Goal: Use online tool/utility: Utilize a website feature to perform a specific function

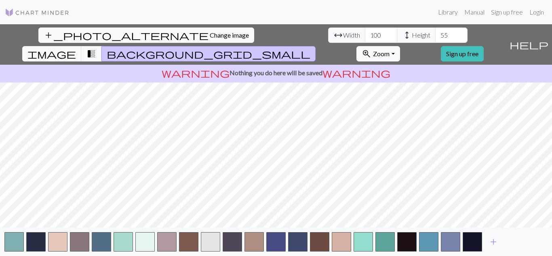
drag, startPoint x: 49, startPoint y: 43, endPoint x: 50, endPoint y: 39, distance: 4.2
click at [49, 42] on div "add_photo_alternate Change image arrow_range Width 100 height Height 55 image t…" at bounding box center [253, 44] width 506 height 40
click at [50, 39] on button "add_photo_alternate Change image" at bounding box center [146, 34] width 216 height 15
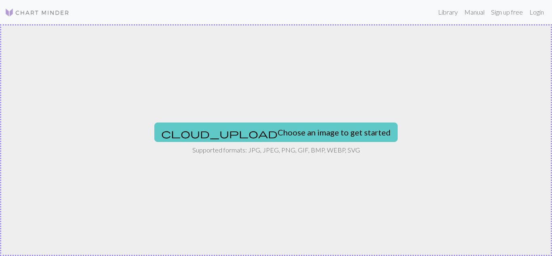
click at [267, 128] on button "cloud_upload Choose an image to get started" at bounding box center [275, 131] width 243 height 19
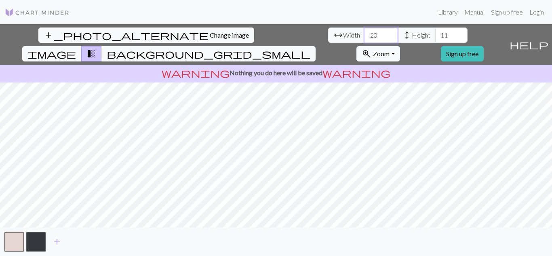
click at [365, 34] on input "20" at bounding box center [381, 34] width 32 height 15
type input "2"
type input "100"
click at [435, 33] on input "11" at bounding box center [451, 34] width 32 height 15
type input "1"
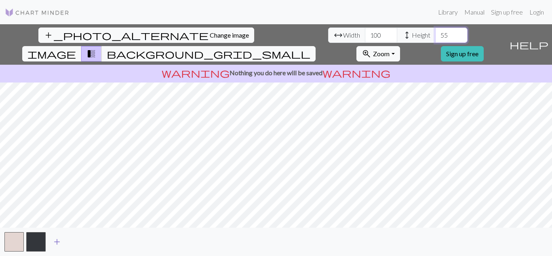
type input "55"
click at [62, 242] on button "add" at bounding box center [57, 241] width 20 height 15
click at [62, 242] on button "button" at bounding box center [57, 241] width 19 height 19
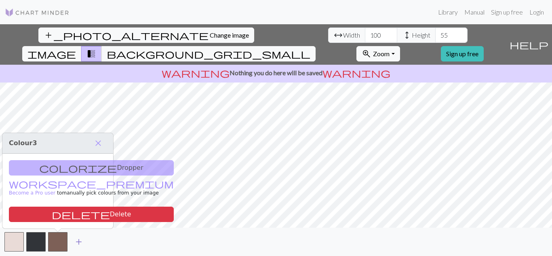
click at [62, 242] on button "button" at bounding box center [57, 241] width 19 height 19
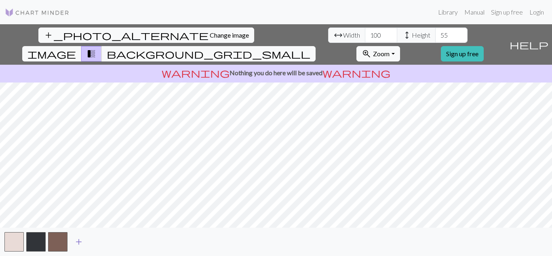
click at [77, 242] on span "add" at bounding box center [79, 241] width 10 height 11
click at [96, 243] on span "add" at bounding box center [101, 241] width 10 height 11
click at [120, 240] on span "add" at bounding box center [123, 241] width 10 height 11
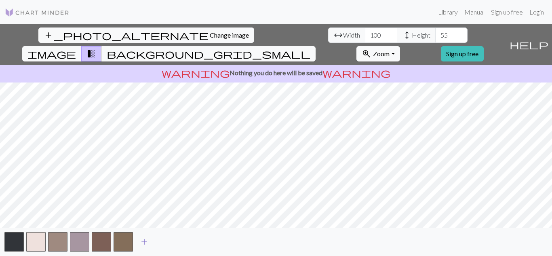
click at [147, 242] on span "add" at bounding box center [144, 241] width 10 height 11
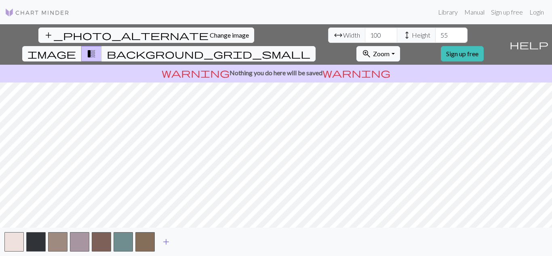
click at [160, 246] on button "add" at bounding box center [166, 241] width 20 height 15
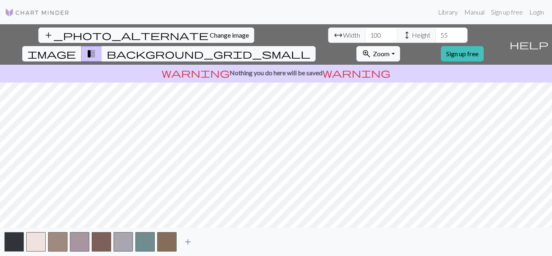
click at [180, 242] on button "add" at bounding box center [188, 241] width 20 height 15
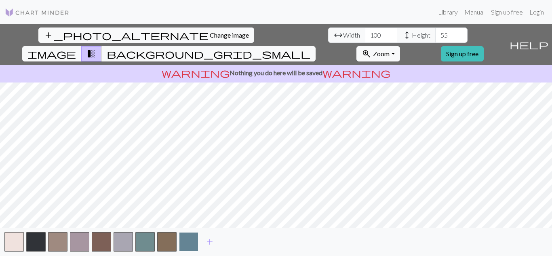
click at [190, 242] on button "button" at bounding box center [188, 241] width 19 height 19
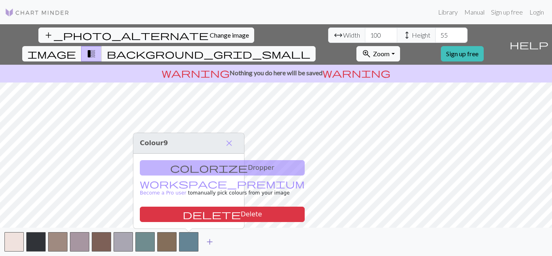
click at [209, 240] on span "add" at bounding box center [210, 241] width 10 height 11
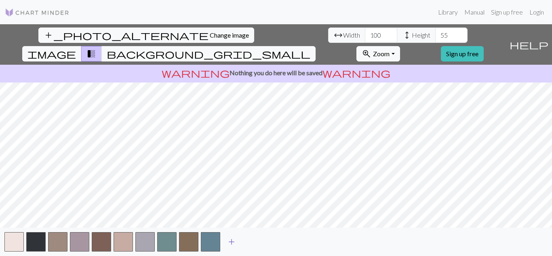
click at [228, 243] on span "add" at bounding box center [232, 241] width 10 height 11
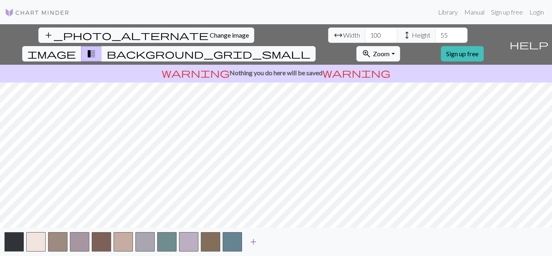
click at [250, 243] on span "add" at bounding box center [253, 241] width 10 height 11
